Goal: Task Accomplishment & Management: Complete application form

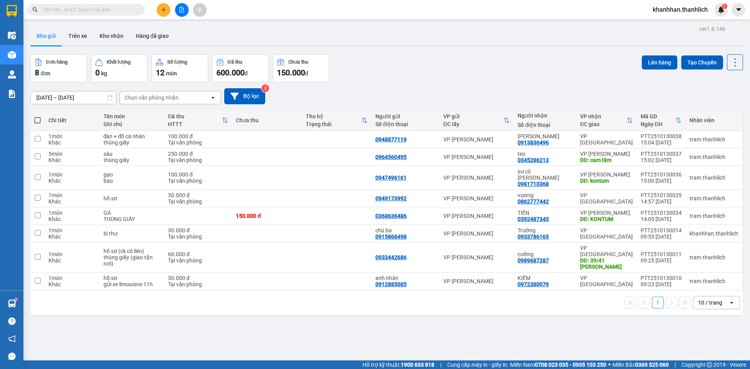
click at [164, 17] on div "Kết quả tìm kiếm ( 0 ) Bộ lọc No Data khanhhan.thanhlich 1" at bounding box center [375, 10] width 750 height 20
click at [165, 14] on button at bounding box center [164, 10] width 14 height 14
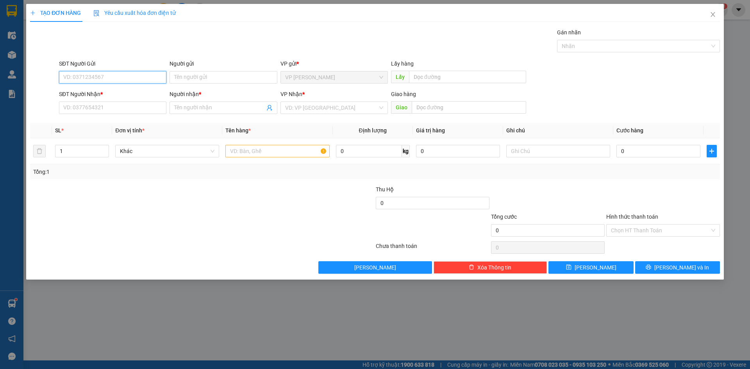
click at [88, 75] on input "SĐT Người Gửi" at bounding box center [112, 77] width 107 height 12
click at [87, 91] on div "0933541628" at bounding box center [113, 93] width 98 height 9
type input "0933541628"
type input "0979768294"
type input "MẠNH"
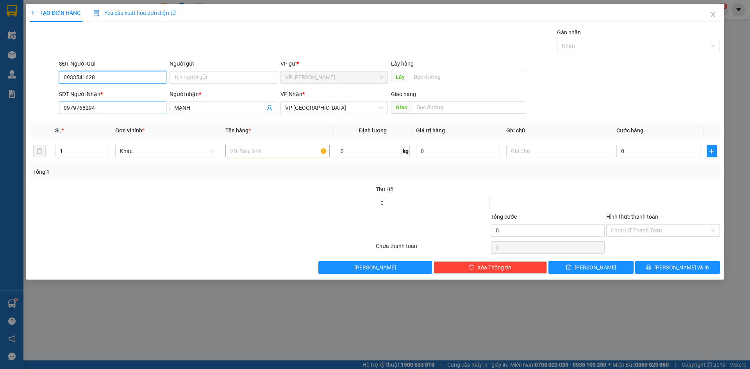
type input "0933541628"
click at [121, 109] on input "0979768294" at bounding box center [112, 108] width 107 height 12
click at [264, 149] on input "text" at bounding box center [277, 151] width 104 height 12
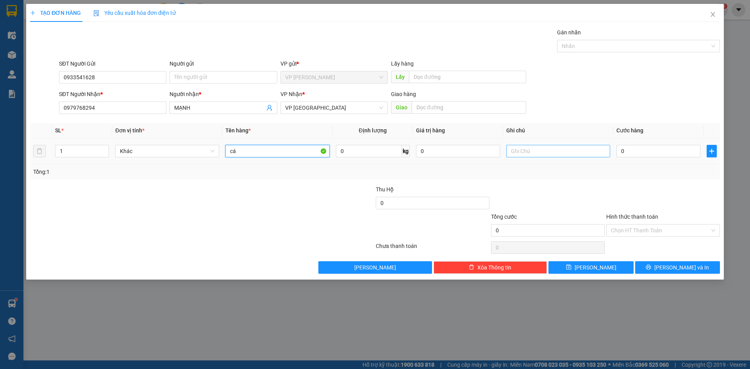
type input "cá"
click at [549, 157] on input "text" at bounding box center [558, 151] width 104 height 12
type input "thùng xốp"
click at [657, 162] on td "0" at bounding box center [658, 151] width 90 height 26
click at [649, 155] on input "0" at bounding box center [658, 151] width 84 height 12
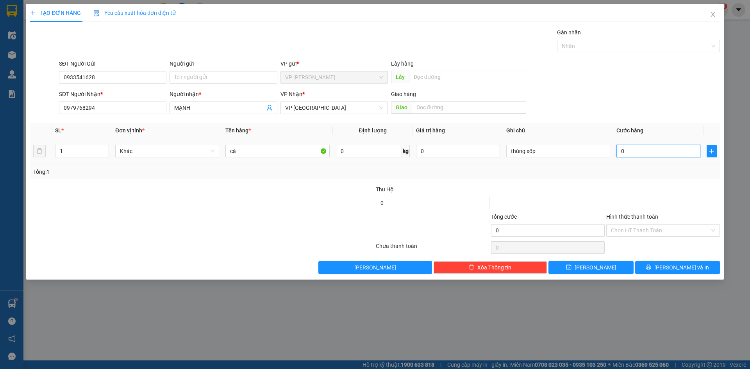
type input "3"
type input "30"
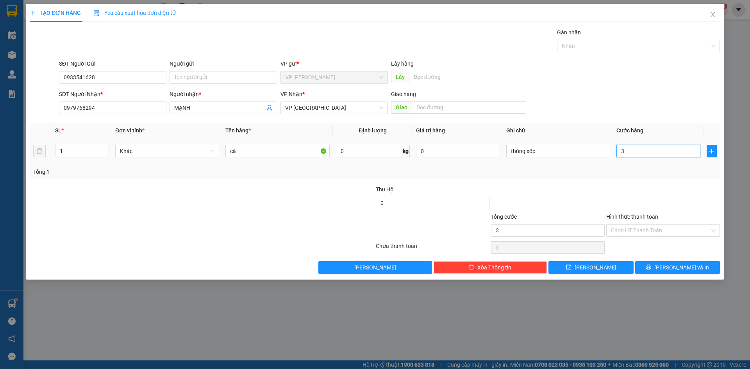
type input "30"
type input "300"
type input "3.000"
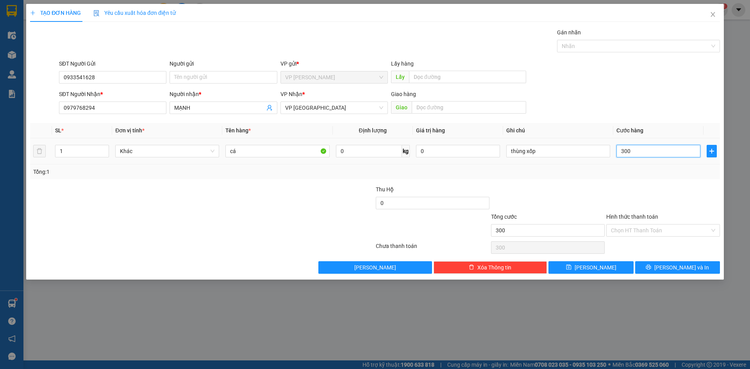
type input "3.000"
type input "30.000"
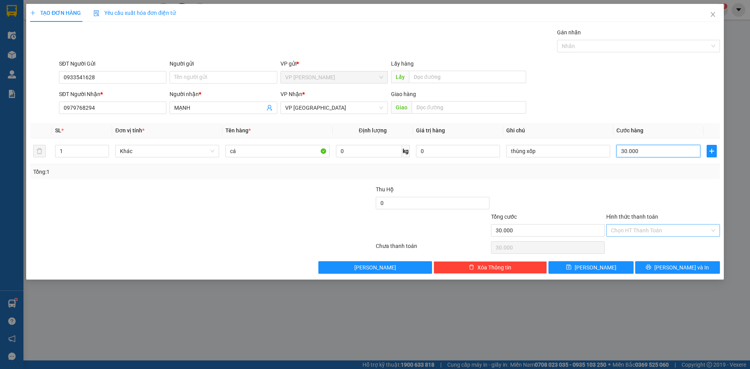
type input "30.000"
click at [629, 228] on input "Hình thức thanh toán" at bounding box center [660, 230] width 99 height 12
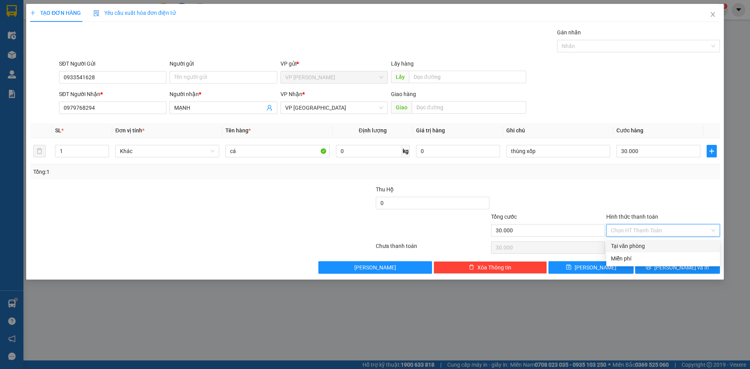
click at [631, 241] on div "Tại văn phòng" at bounding box center [663, 246] width 114 height 12
type input "0"
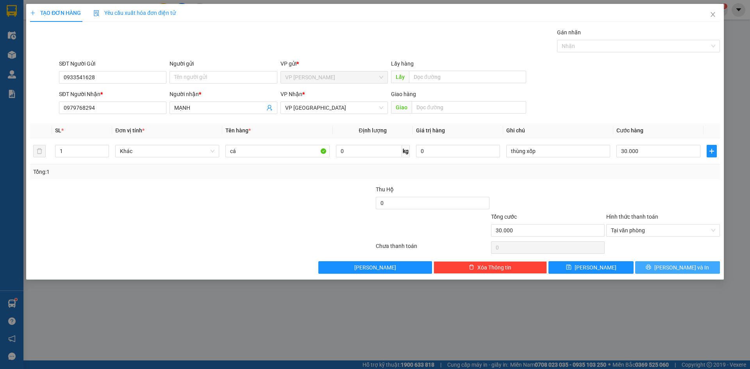
click at [652, 264] on button "[PERSON_NAME] và In" at bounding box center [677, 267] width 85 height 12
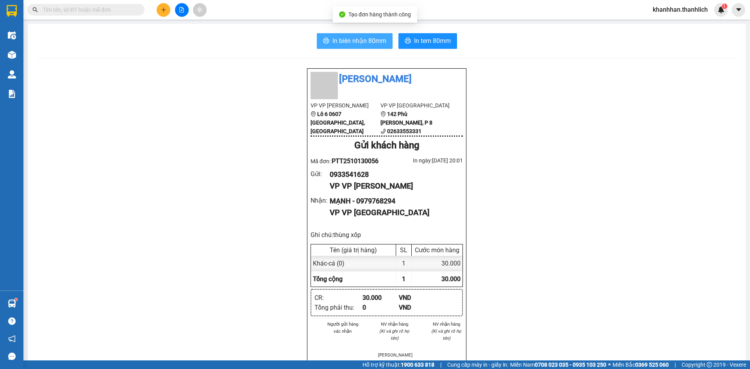
click at [381, 40] on span "In biên nhận 80mm" at bounding box center [359, 41] width 54 height 10
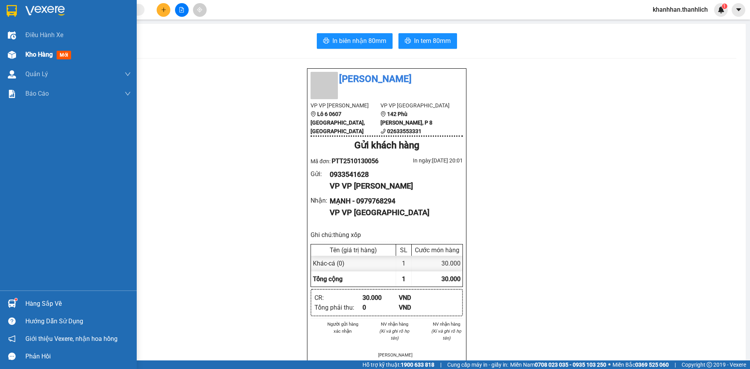
click at [34, 51] on span "Kho hàng" at bounding box center [38, 54] width 27 height 7
